Goal: Task Accomplishment & Management: Use online tool/utility

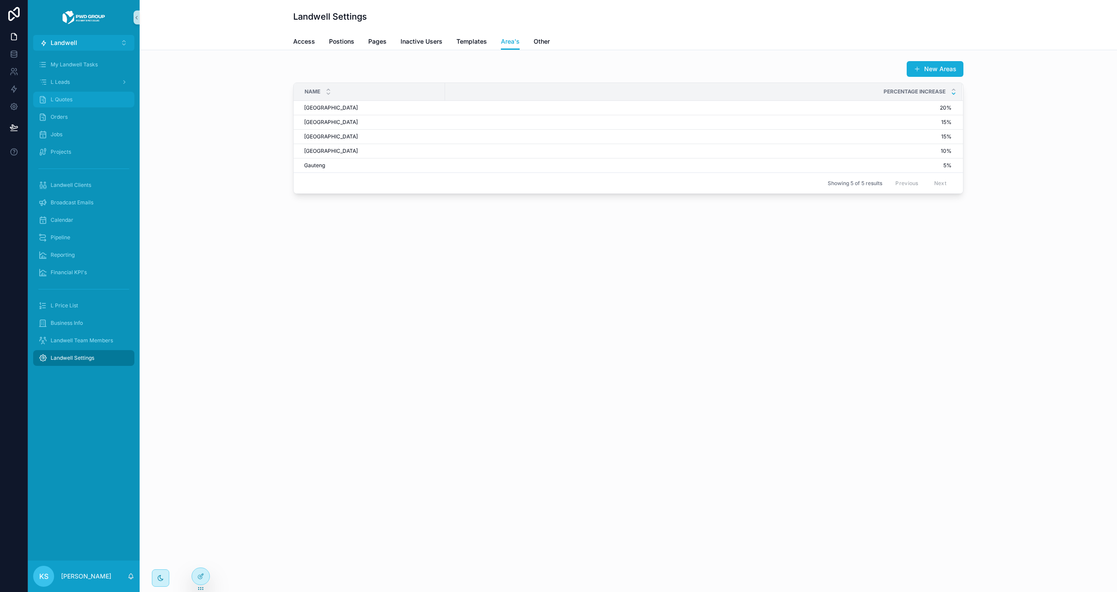
click at [100, 99] on div "L Quotes" at bounding box center [83, 99] width 91 height 14
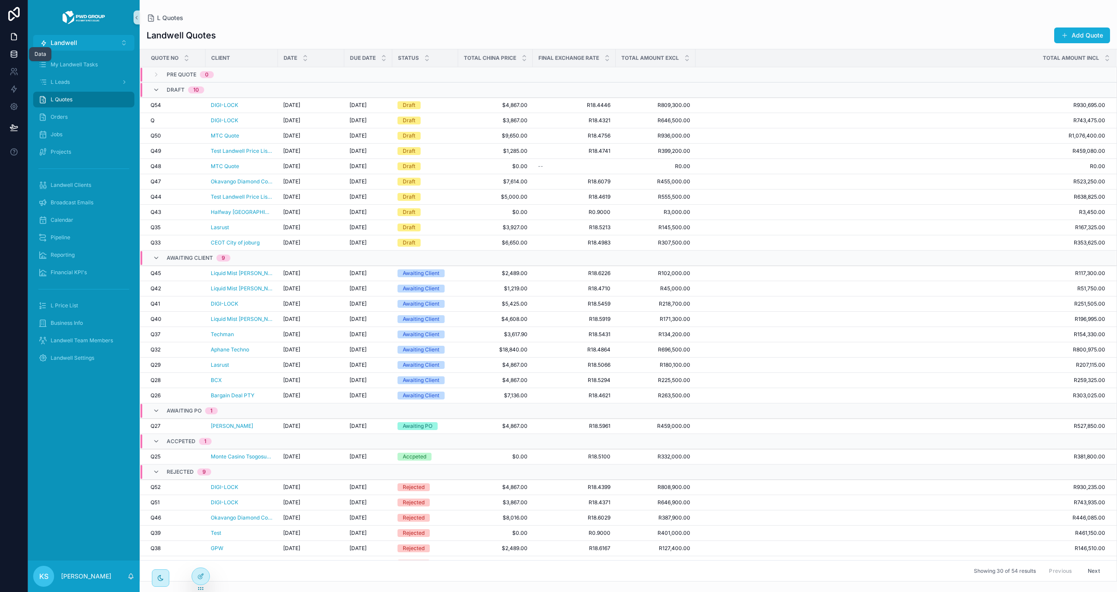
click at [20, 54] on link at bounding box center [13, 53] width 27 height 17
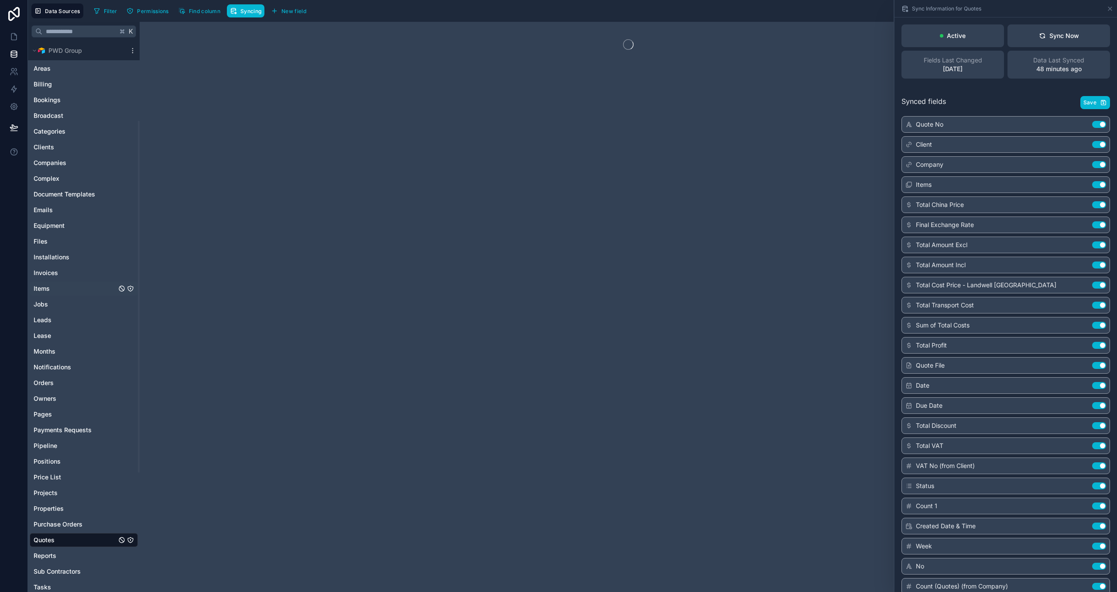
scroll to position [124, 0]
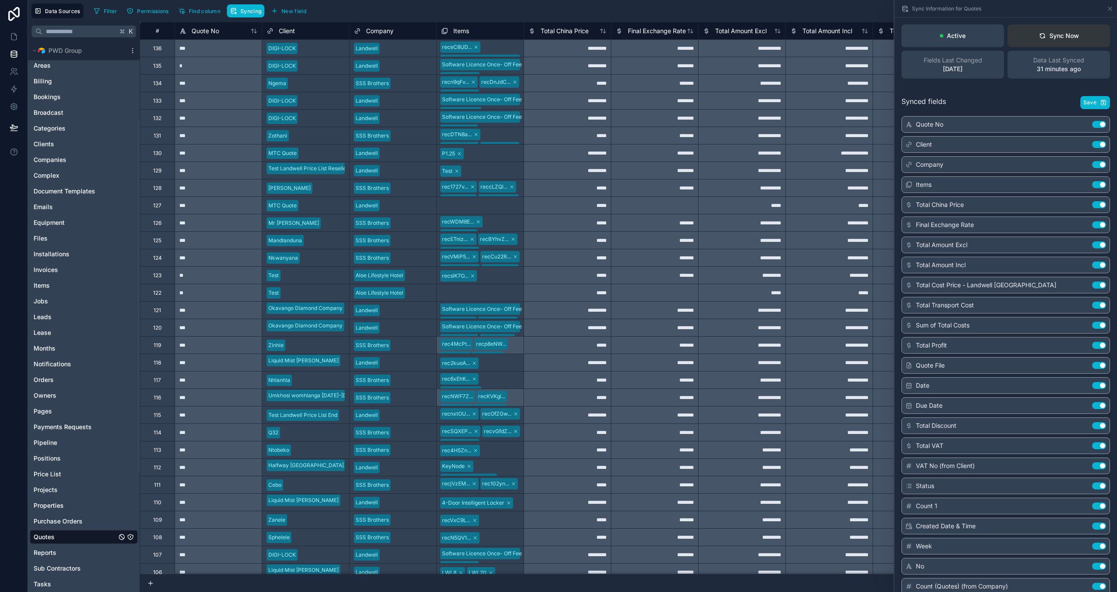
click at [1046, 42] on button "Sync Now" at bounding box center [1058, 35] width 103 height 23
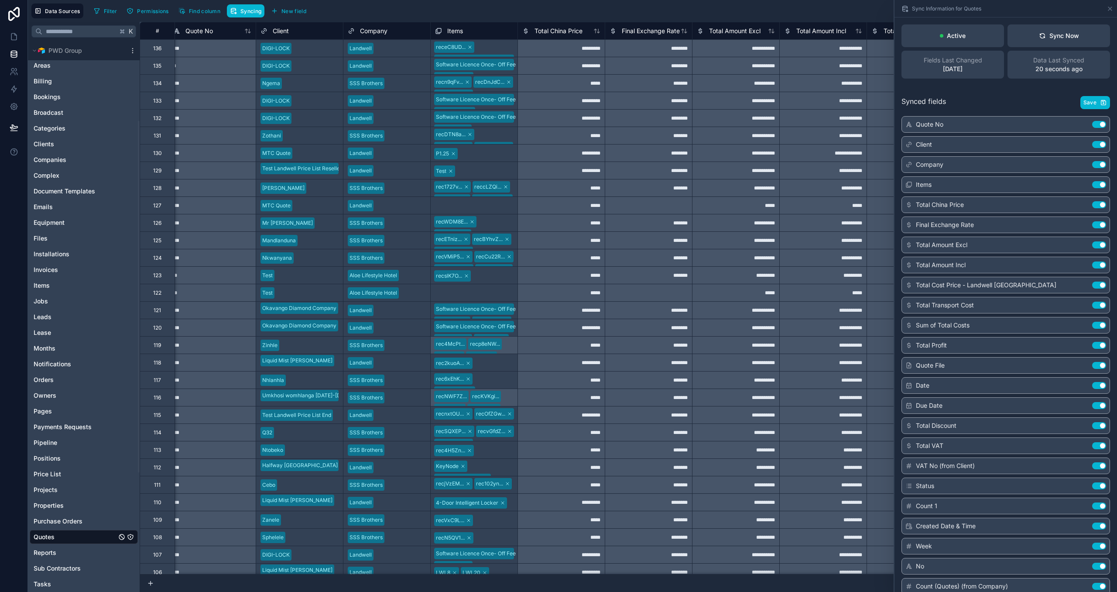
scroll to position [0, 0]
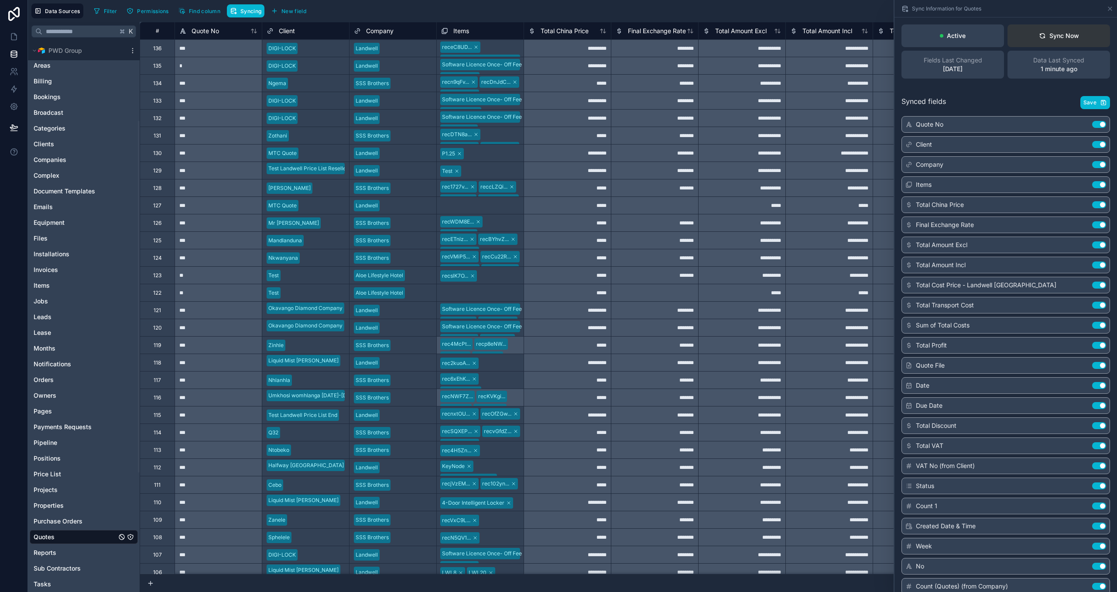
drag, startPoint x: 1038, startPoint y: 42, endPoint x: 1021, endPoint y: 45, distance: 18.1
click at [1038, 42] on button "Sync Now" at bounding box center [1058, 35] width 103 height 23
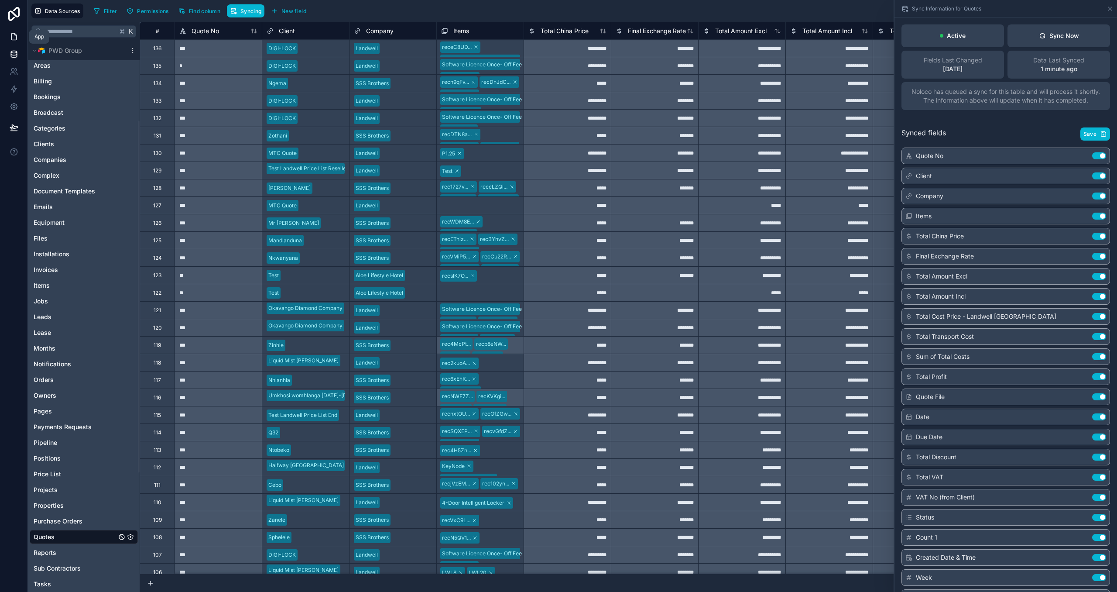
click at [8, 35] on link at bounding box center [13, 36] width 27 height 17
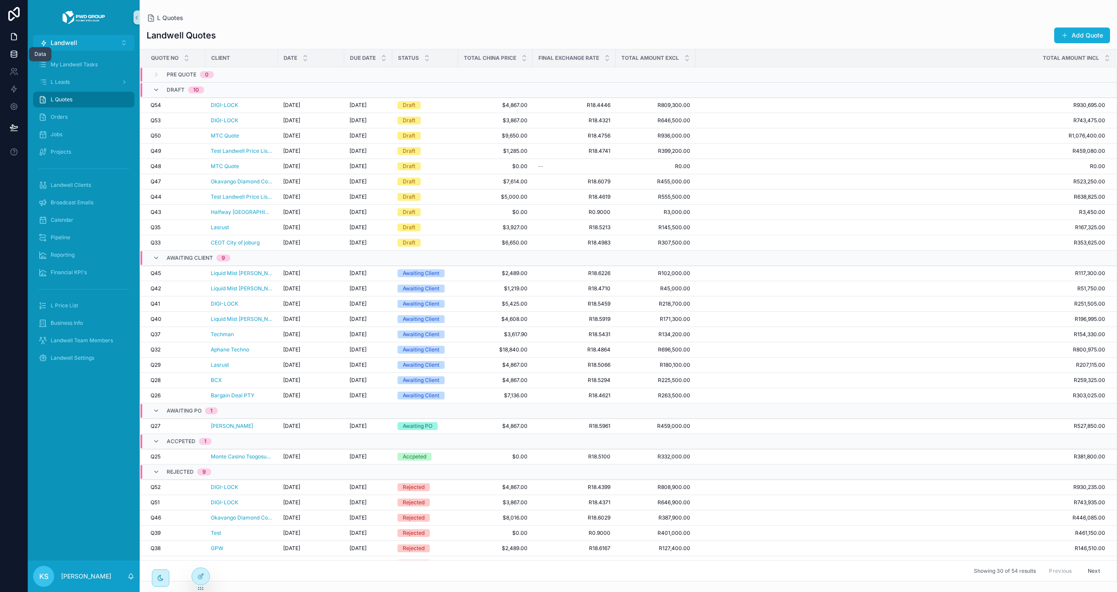
click at [14, 54] on icon at bounding box center [14, 54] width 9 height 9
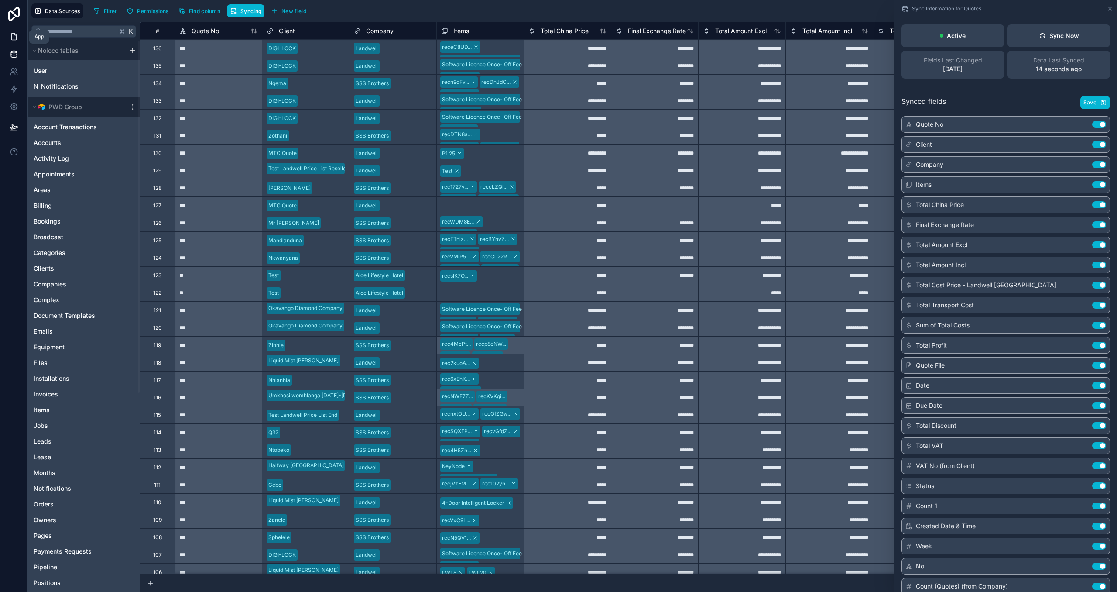
click at [11, 38] on icon at bounding box center [14, 36] width 9 height 9
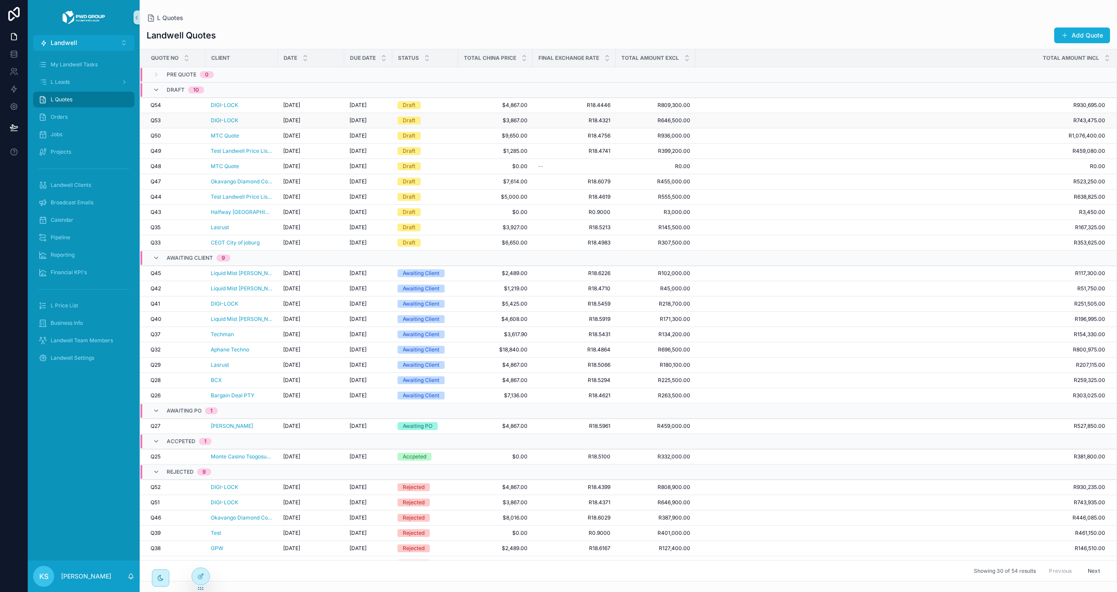
click at [175, 122] on div "Q53 Q53" at bounding box center [176, 120] width 50 height 7
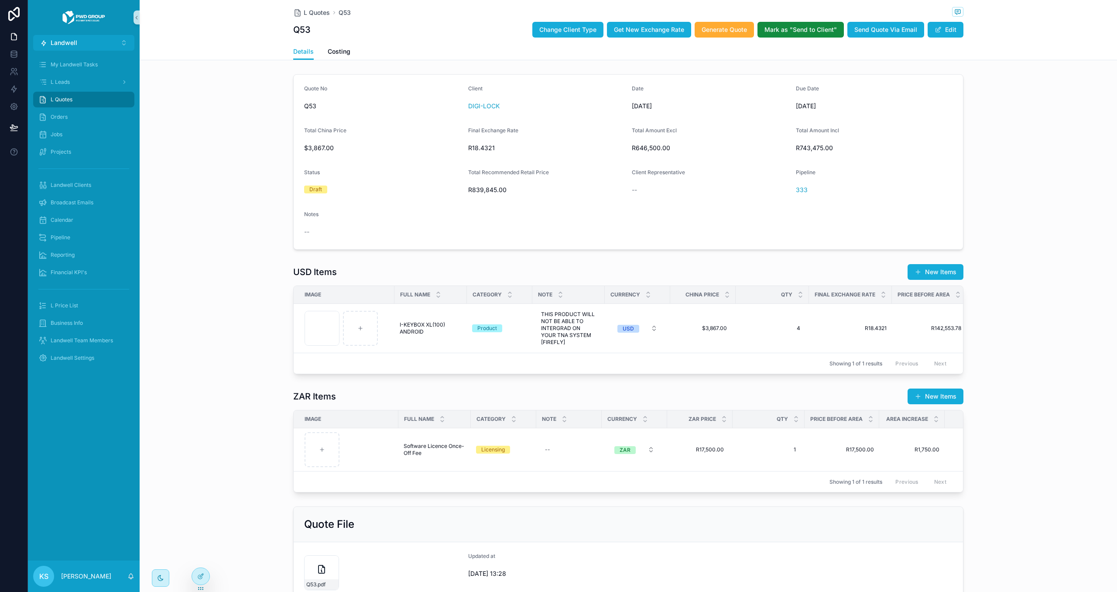
scroll to position [72, 0]
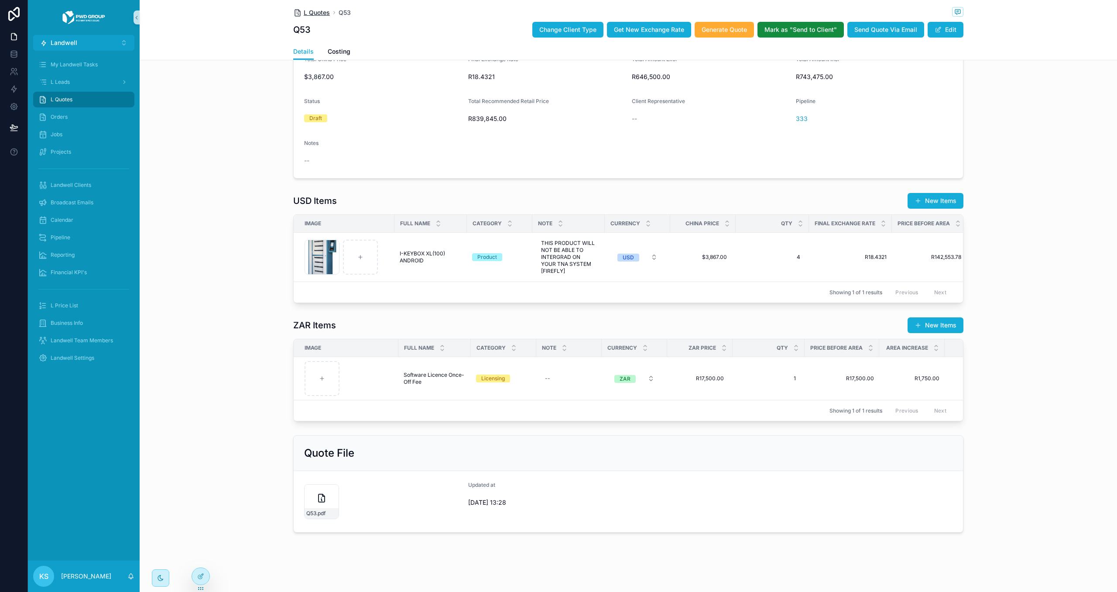
click at [312, 14] on span "L Quotes" at bounding box center [317, 12] width 26 height 9
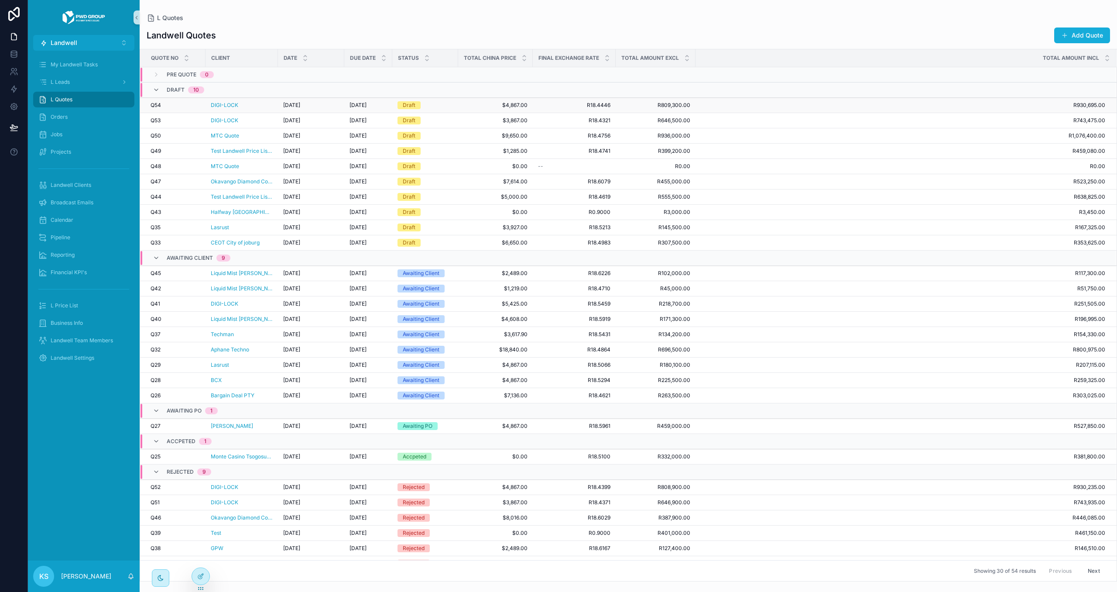
click at [253, 105] on div "DIGI-LOCK" at bounding box center [242, 105] width 62 height 7
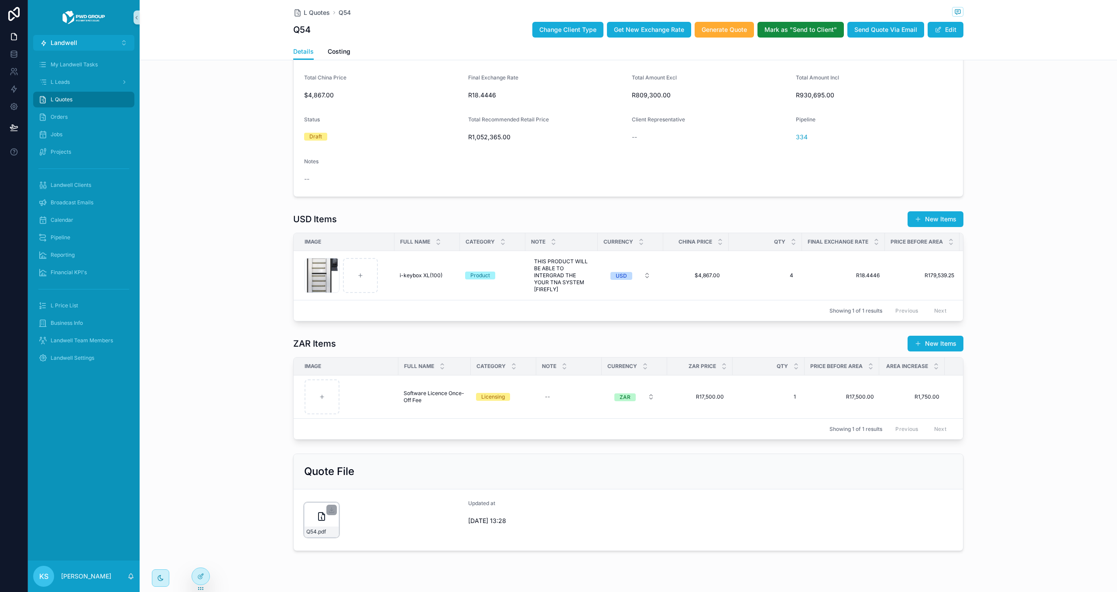
scroll to position [57, 0]
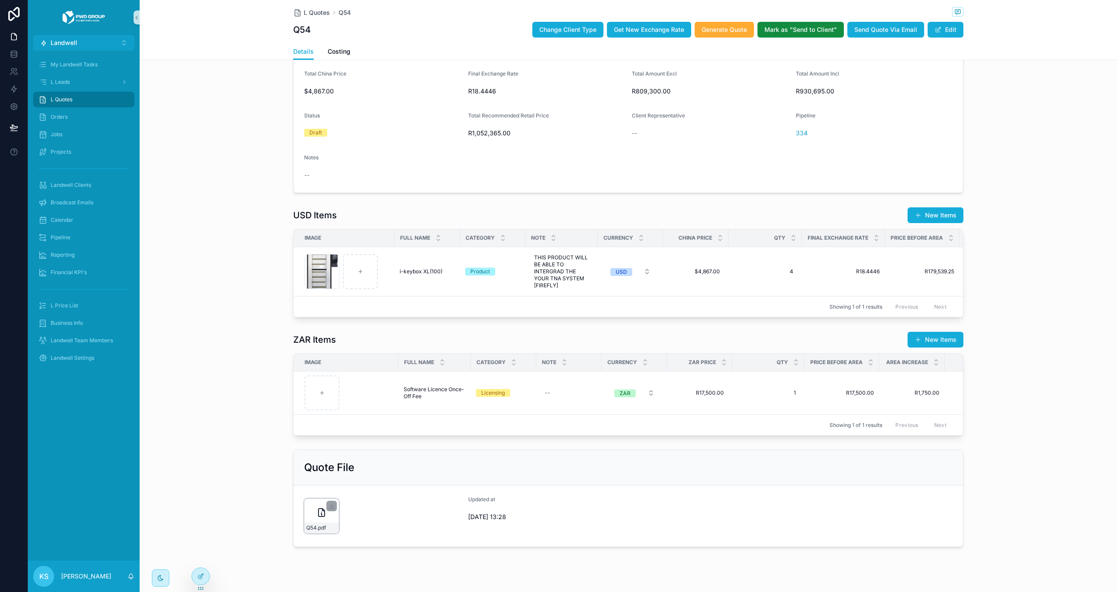
click at [328, 528] on div "Q54 .pdf" at bounding box center [322, 527] width 34 height 10
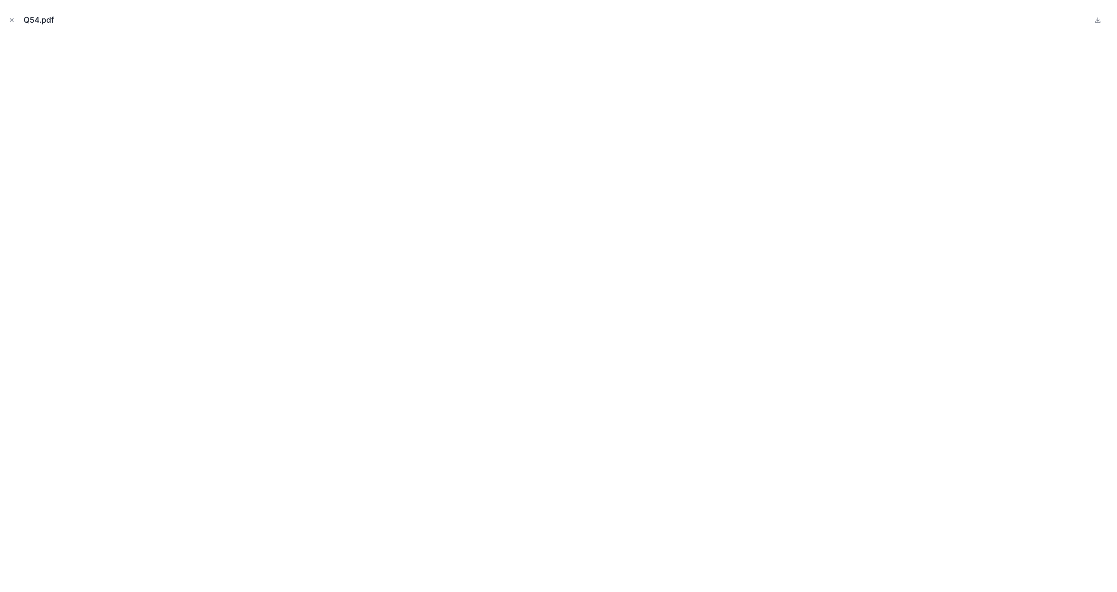
drag, startPoint x: 11, startPoint y: 17, endPoint x: 169, endPoint y: 27, distance: 158.6
click at [11, 17] on icon "Close modal" at bounding box center [12, 20] width 6 height 6
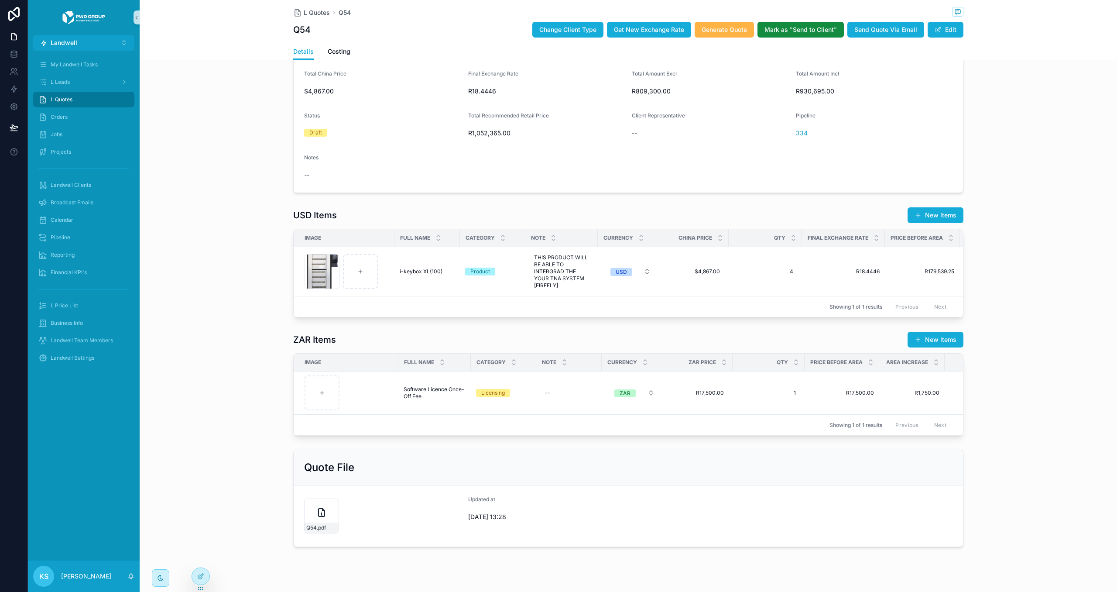
click at [717, 31] on span "Generate Quote" at bounding box center [724, 29] width 45 height 9
click at [317, 516] on icon "scrollable content" at bounding box center [321, 512] width 10 height 10
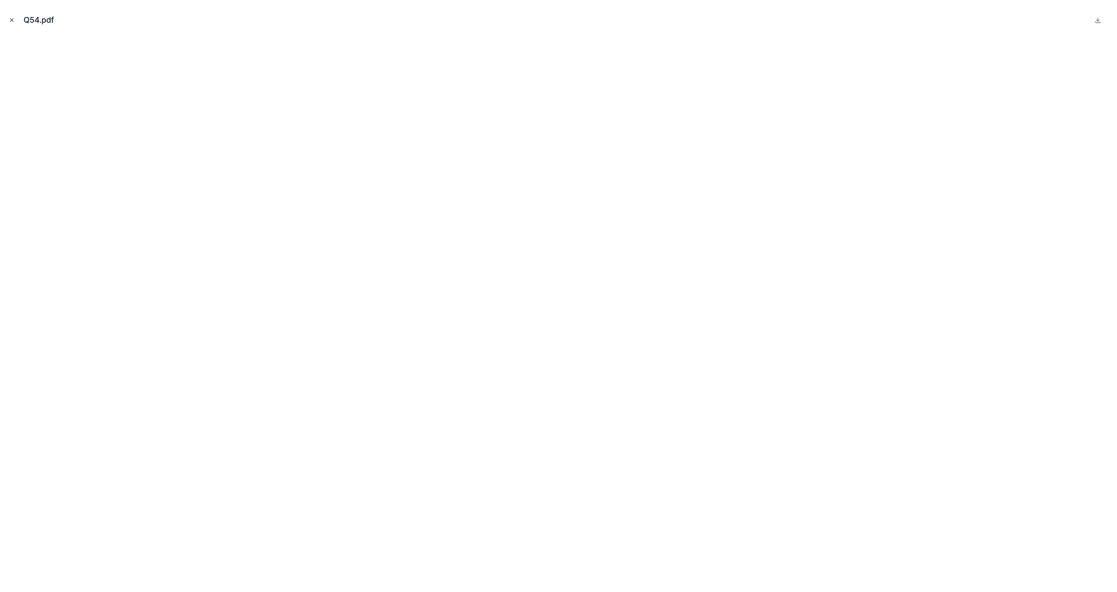
click at [10, 17] on icon "Close modal" at bounding box center [12, 20] width 6 height 6
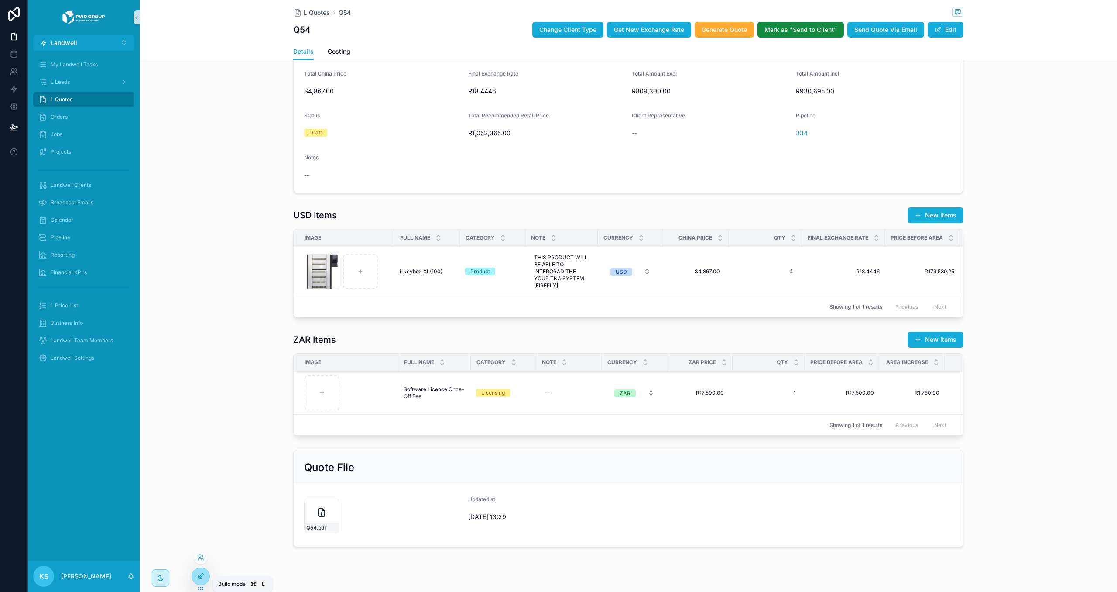
click at [200, 583] on div at bounding box center [200, 576] width 17 height 17
click at [16, 85] on icon at bounding box center [14, 89] width 9 height 9
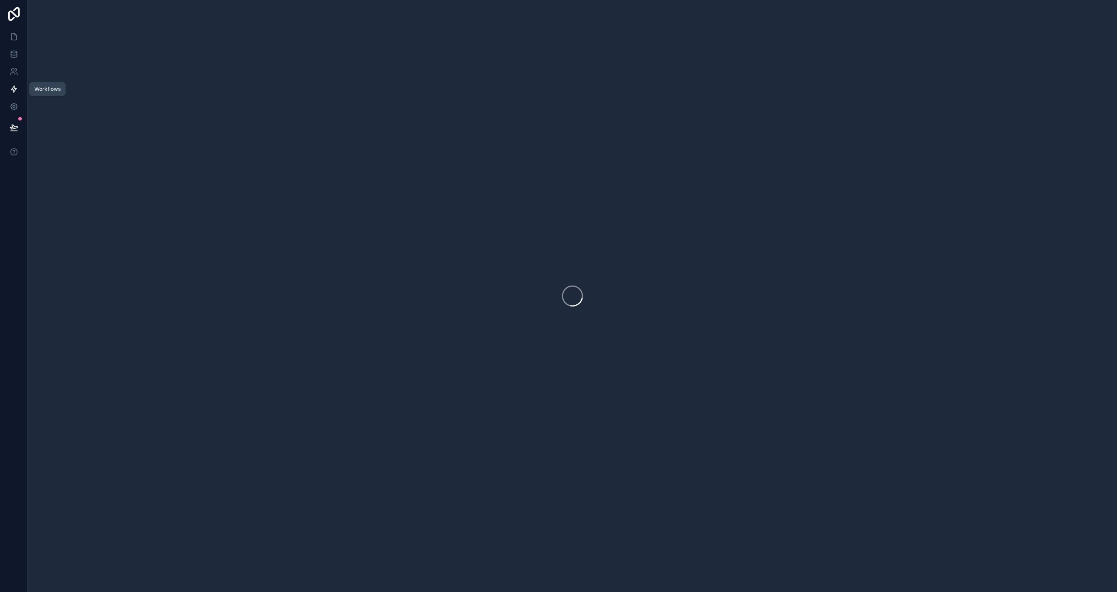
click at [13, 90] on icon at bounding box center [13, 89] width 5 height 7
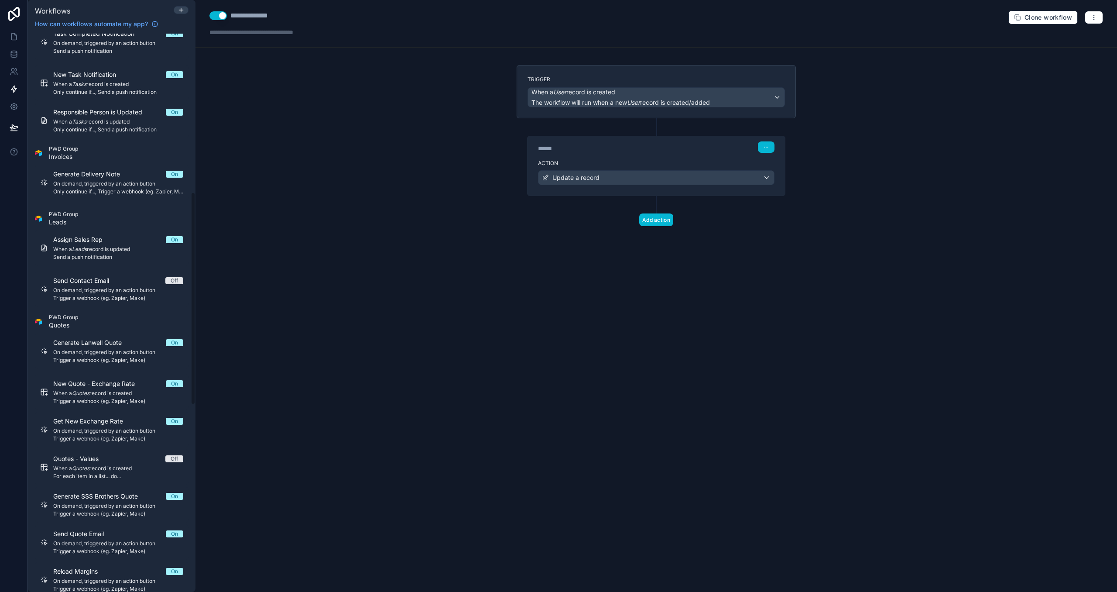
scroll to position [424, 0]
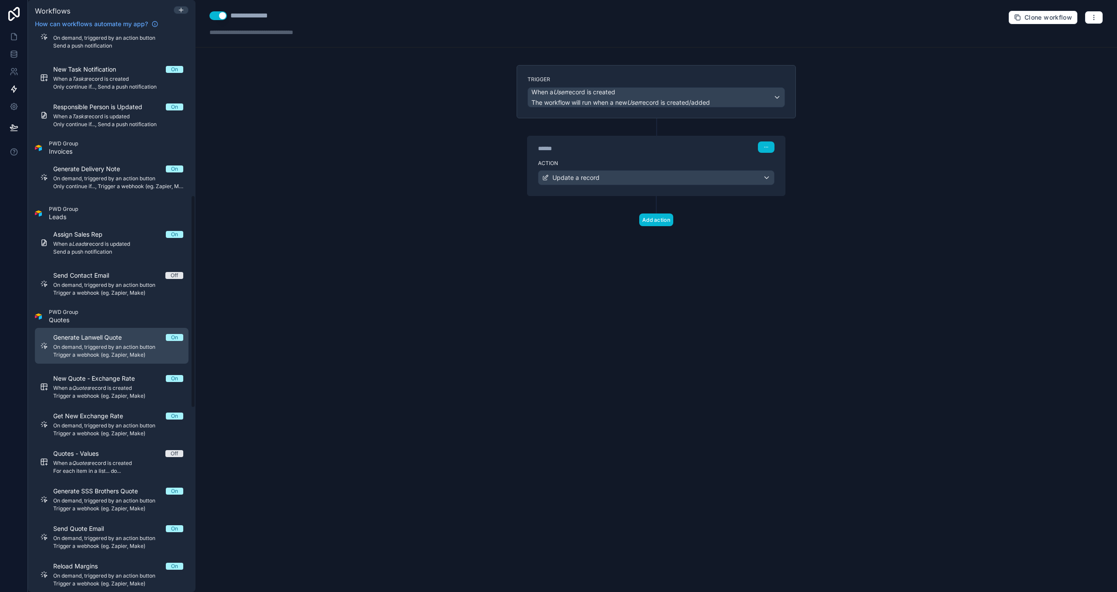
drag, startPoint x: 89, startPoint y: 349, endPoint x: 112, endPoint y: 352, distance: 23.3
click at [90, 349] on span "On demand, triggered by an action button" at bounding box center [118, 346] width 130 height 7
drag, startPoint x: 613, startPoint y: 170, endPoint x: 614, endPoint y: 160, distance: 10.5
click at [613, 170] on div "Action Trigger a webhook (eg. Zapier, Make)" at bounding box center [656, 175] width 257 height 39
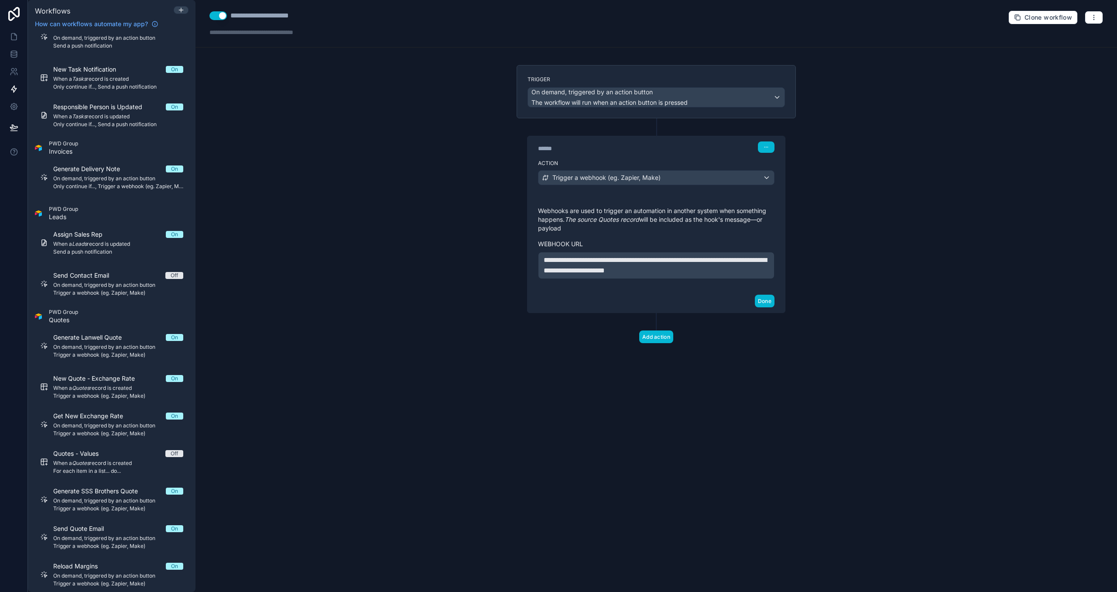
click at [613, 147] on div "******" at bounding box center [603, 148] width 131 height 9
click at [13, 37] on icon at bounding box center [14, 36] width 9 height 9
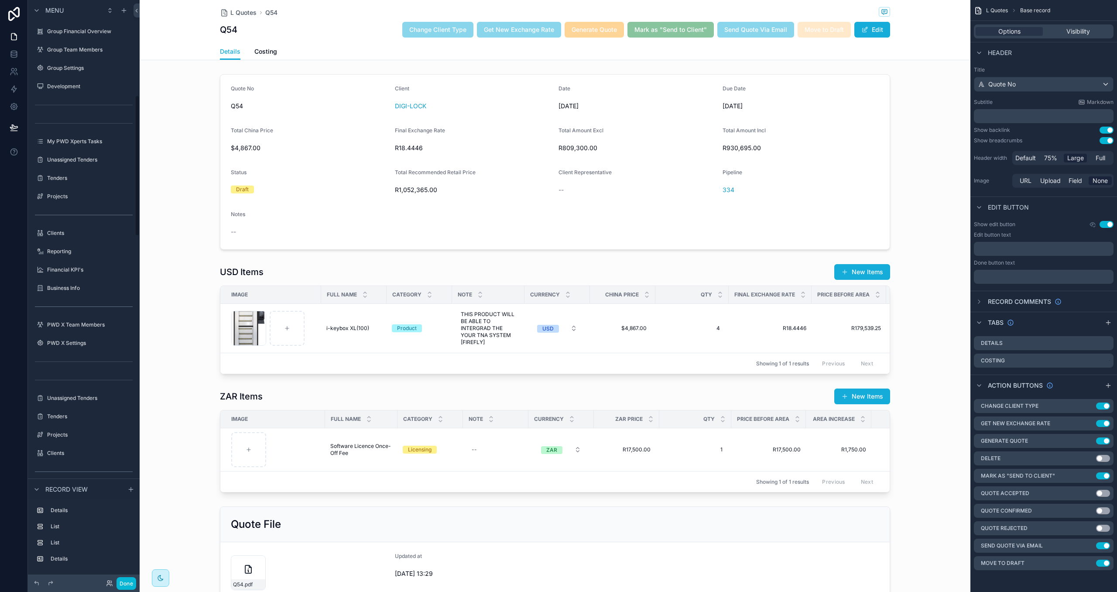
scroll to position [391, 0]
click at [248, 359] on div "Showing 1 of 1 results Previous Next" at bounding box center [554, 363] width 669 height 21
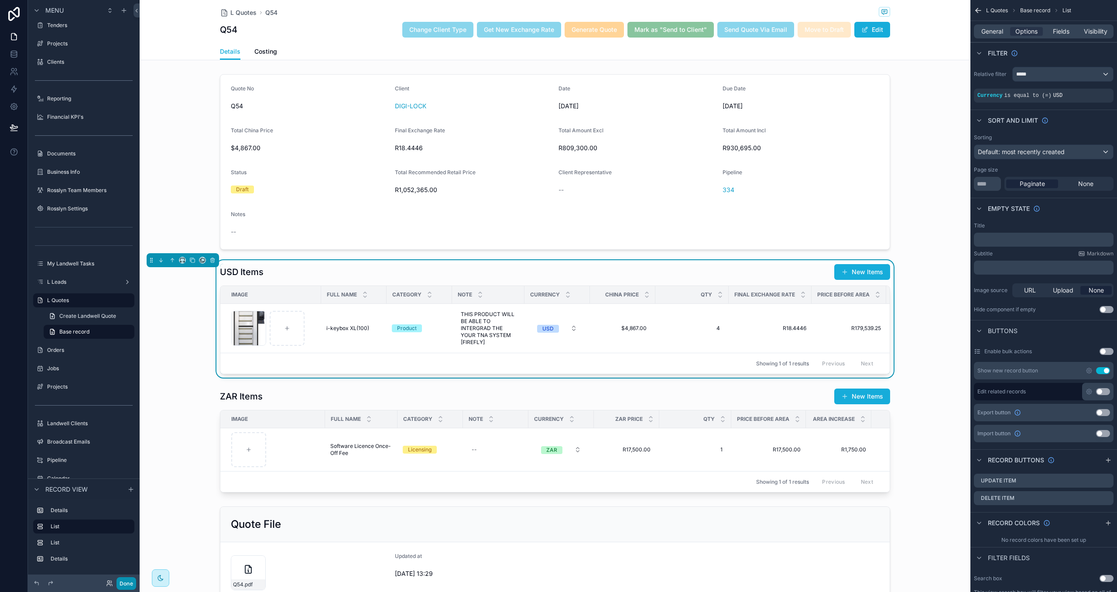
click at [123, 582] on button "Done" at bounding box center [126, 583] width 20 height 13
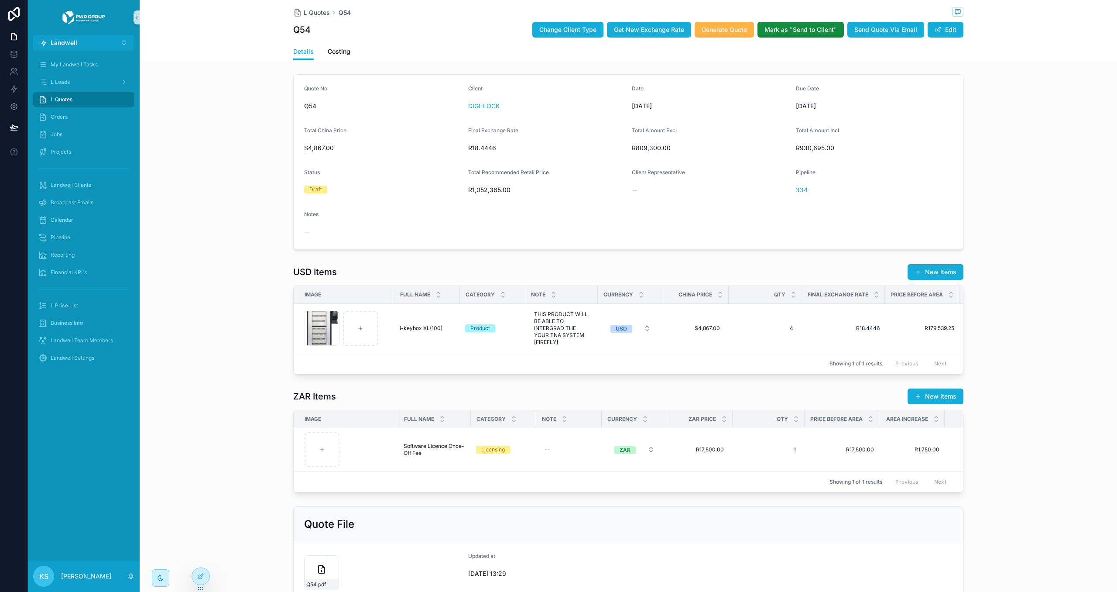
click at [732, 28] on span "Generate Quote" at bounding box center [724, 29] width 45 height 9
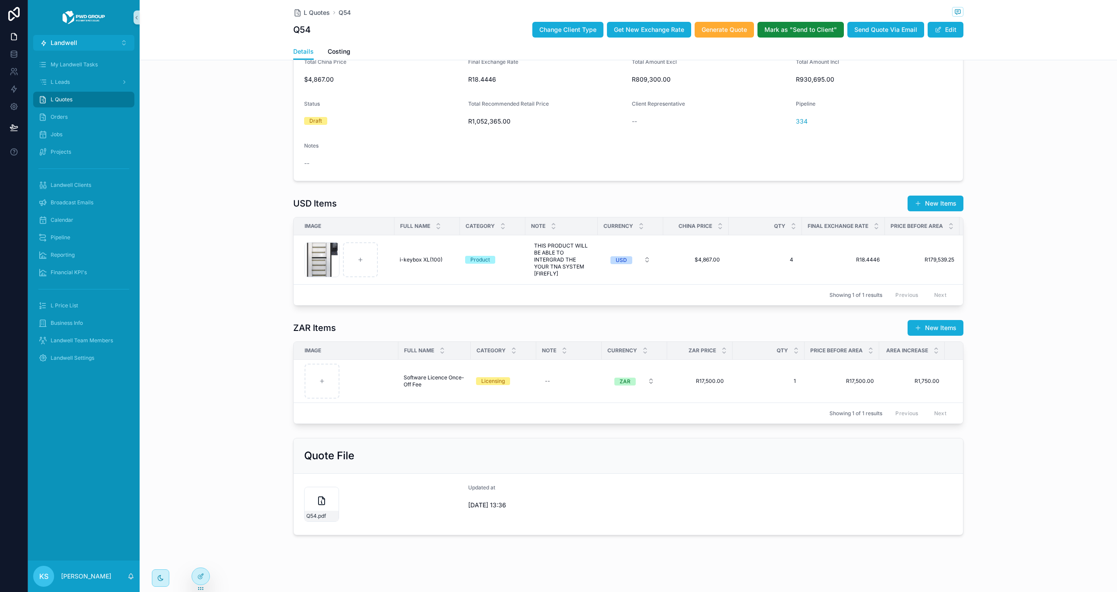
scroll to position [72, 0]
click at [317, 500] on icon "scrollable content" at bounding box center [321, 498] width 10 height 10
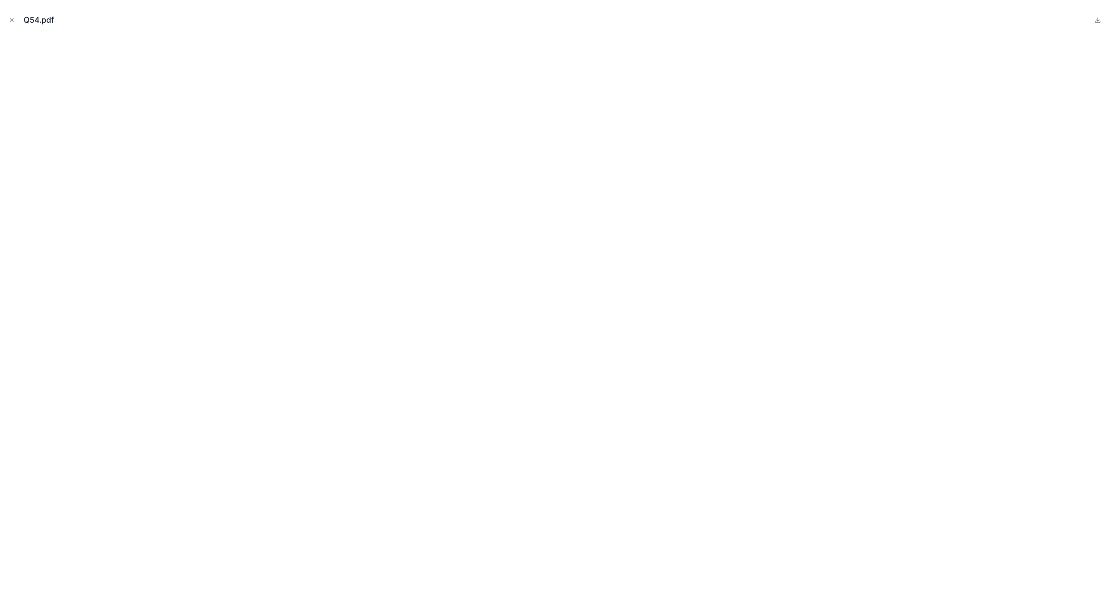
drag, startPoint x: 14, startPoint y: 18, endPoint x: 226, endPoint y: 428, distance: 461.5
click at [15, 19] on button "Close modal" at bounding box center [12, 20] width 10 height 10
